Goal: Information Seeking & Learning: Learn about a topic

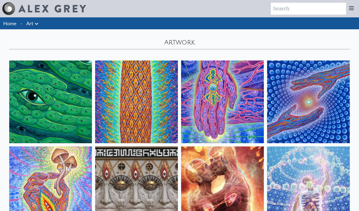
click at [33, 25] on link "Art" at bounding box center [29, 24] width 7 height 8
click at [18, 23] on li "·" at bounding box center [21, 23] width 6 height 12
click at [284, 3] on input "search" at bounding box center [308, 9] width 75 height 12
type input "TOOL"
click at [352, 10] on icon at bounding box center [351, 8] width 4 height 3
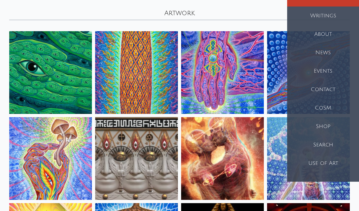
scroll to position [31, 0]
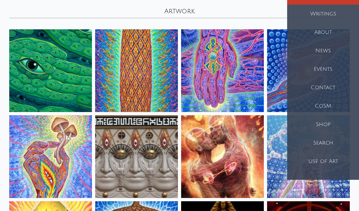
click at [224, 18] on hr at bounding box center [179, 18] width 340 height 1
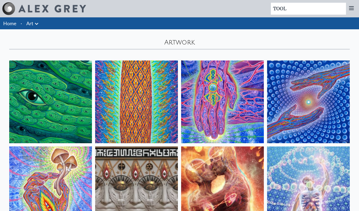
scroll to position [0, 0]
click at [54, 10] on img at bounding box center [51, 9] width 67 height 8
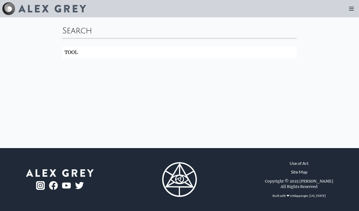
click at [196, 53] on input "TOOL" at bounding box center [179, 52] width 234 height 12
click button "Search" at bounding box center [0, 0] width 0 height 0
type input "TOOL"
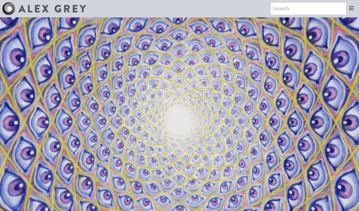
click at [1, 5] on div "Art Writings About" at bounding box center [179, 8] width 359 height 17
click at [7, 5] on img at bounding box center [8, 8] width 13 height 13
click at [319, 5] on input "search" at bounding box center [308, 9] width 75 height 12
type input "TOOL art"
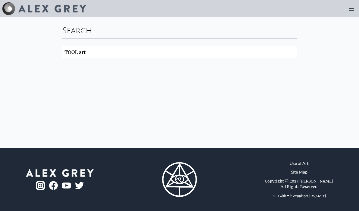
click at [351, 10] on icon at bounding box center [351, 8] width 7 height 7
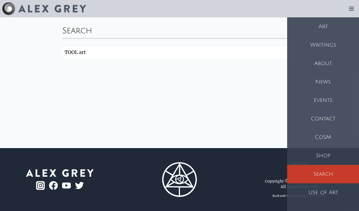
click at [341, 30] on div "Art" at bounding box center [323, 26] width 72 height 18
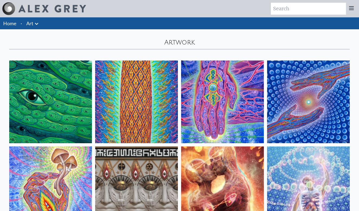
click at [184, 42] on div "Artwork" at bounding box center [179, 39] width 347 height 20
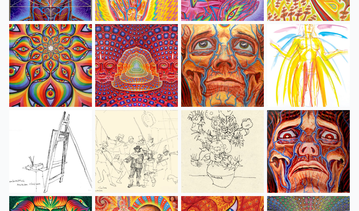
scroll to position [2433, 0]
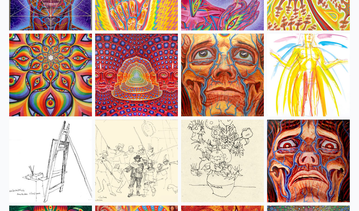
click at [151, 70] on img at bounding box center [136, 75] width 83 height 83
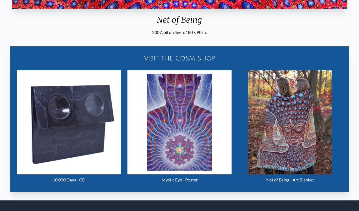
scroll to position [210, 0]
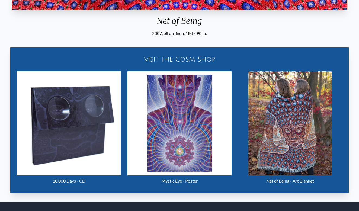
click at [157, 53] on div "Visit the CoSM Shop" at bounding box center [180, 59] width 332 height 17
